Goal: Find specific page/section: Find specific page/section

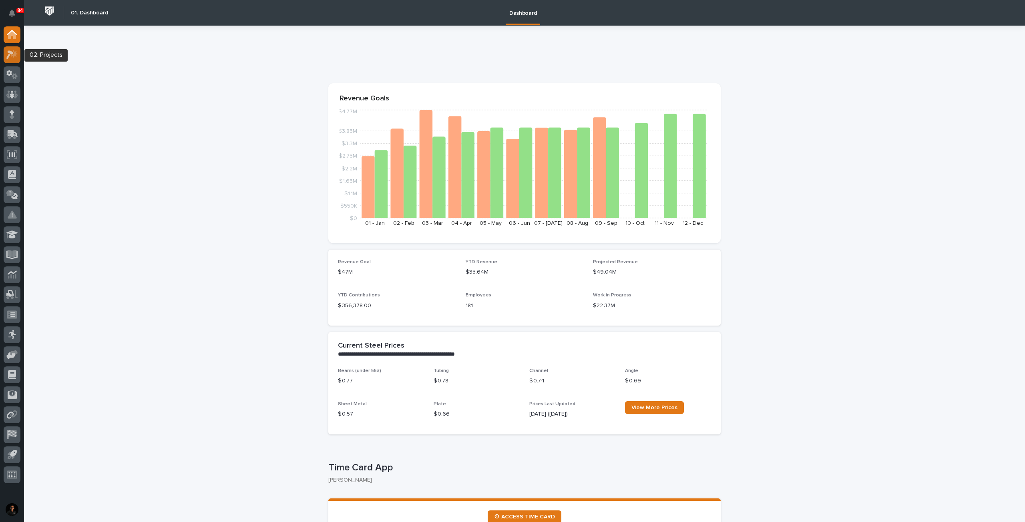
click at [12, 58] on icon at bounding box center [12, 54] width 12 height 9
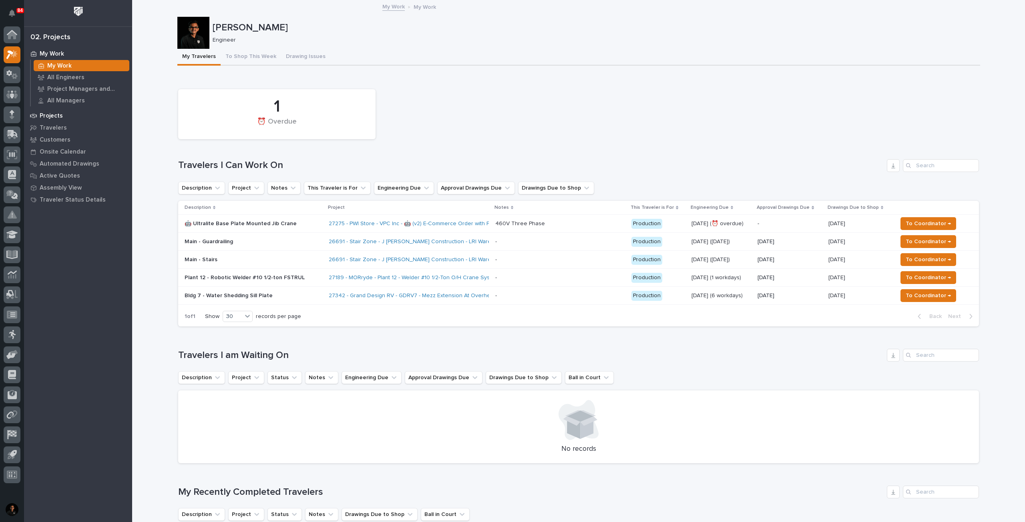
click at [57, 114] on p "Projects" at bounding box center [51, 115] width 23 height 7
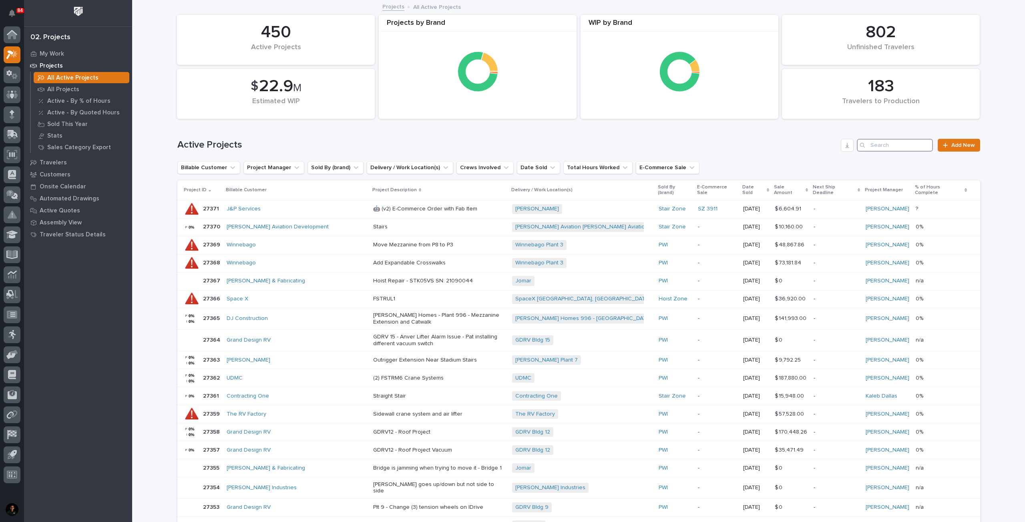
click at [509, 139] on input "Search" at bounding box center [895, 145] width 76 height 13
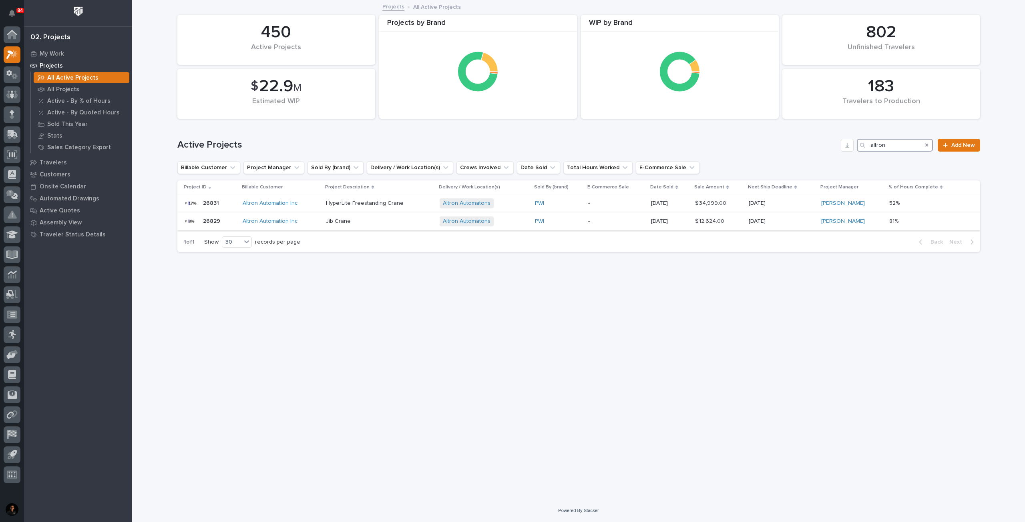
type input "altron"
click at [402, 225] on div "Jib Crane" at bounding box center [379, 221] width 107 height 13
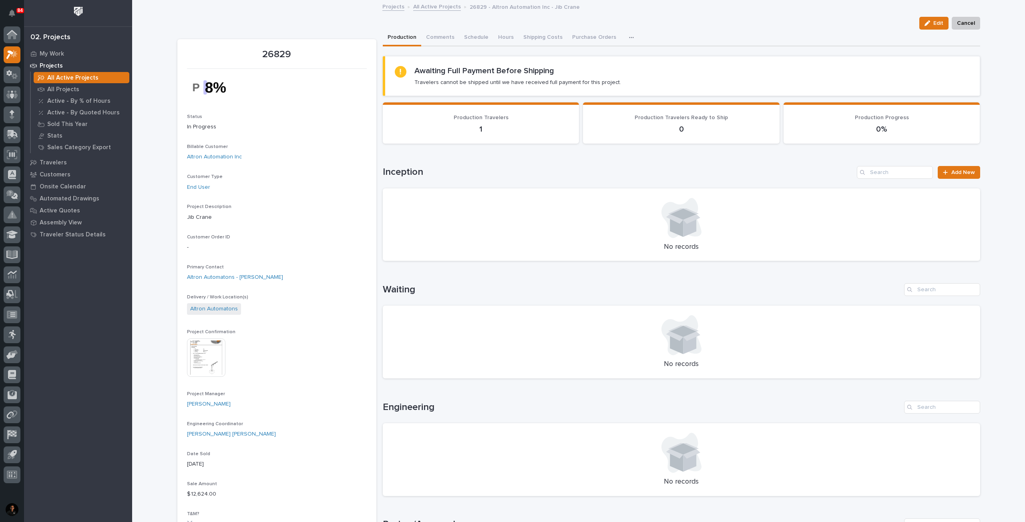
click at [201, 243] on img at bounding box center [206, 358] width 38 height 38
